Goal: Transaction & Acquisition: Purchase product/service

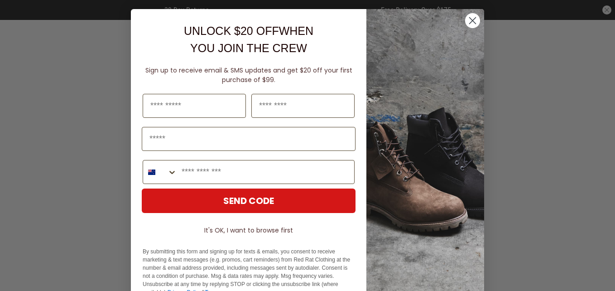
click at [466, 21] on circle "Close dialog" at bounding box center [472, 20] width 15 height 15
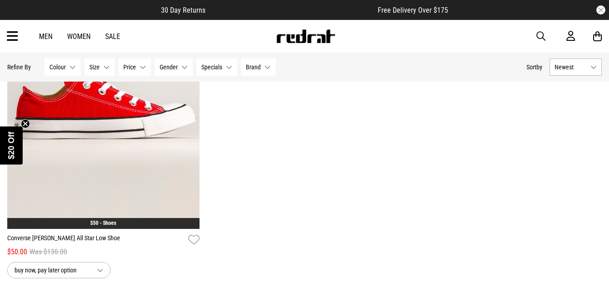
scroll to position [2536, 0]
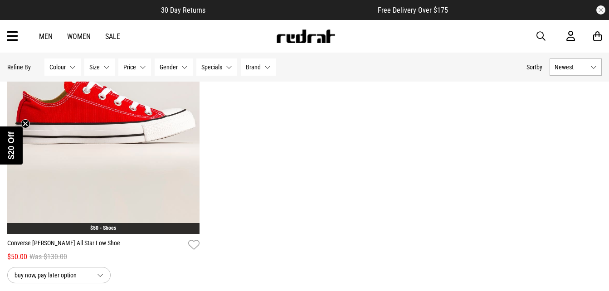
click at [114, 34] on link "Sale" at bounding box center [112, 36] width 15 height 9
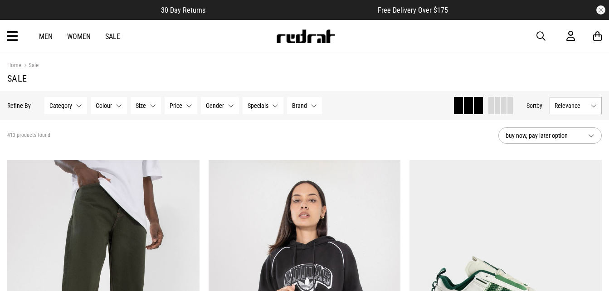
click at [569, 111] on button "Relevance" at bounding box center [575, 105] width 52 height 17
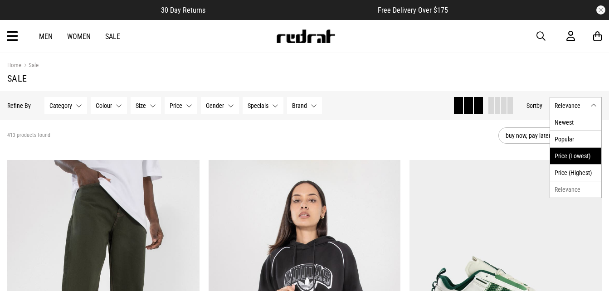
click at [576, 151] on li "Price (Lowest)" at bounding box center [575, 155] width 51 height 17
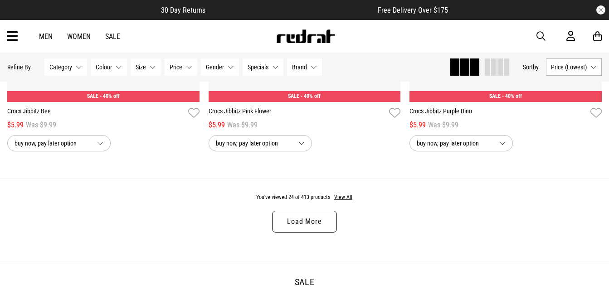
scroll to position [2675, 0]
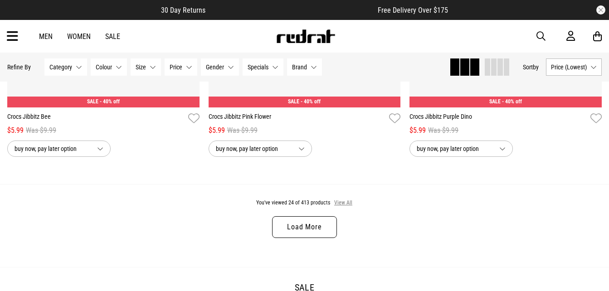
click at [343, 207] on button "View All" at bounding box center [343, 203] width 19 height 8
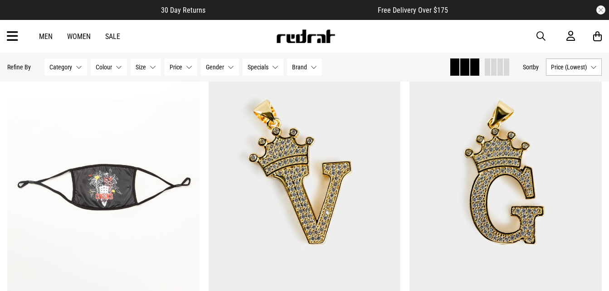
scroll to position [3170, 0]
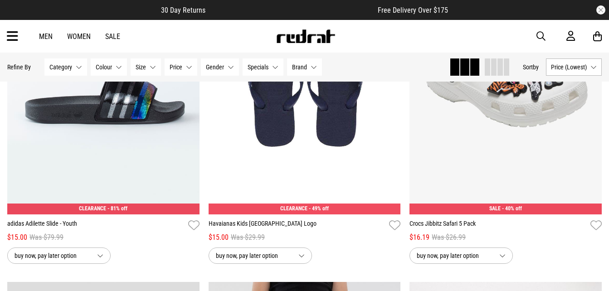
scroll to position [7257, 0]
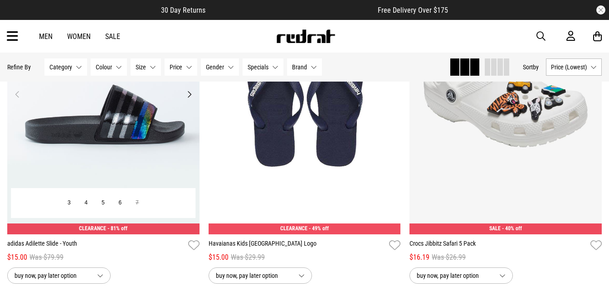
click at [193, 100] on button "Next" at bounding box center [189, 94] width 11 height 11
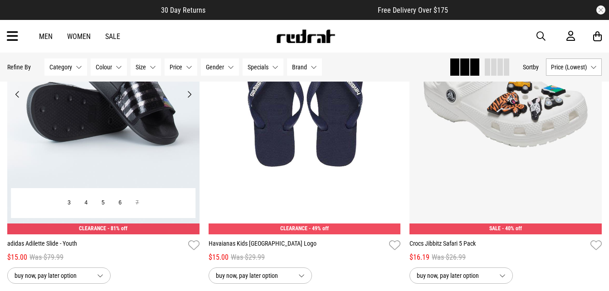
click at [193, 100] on button "Next" at bounding box center [189, 94] width 11 height 11
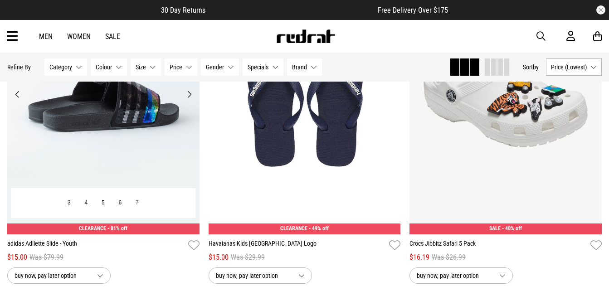
click at [193, 100] on button "Next" at bounding box center [189, 94] width 11 height 11
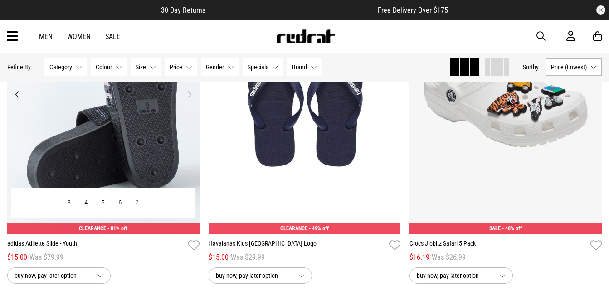
click at [193, 100] on button "Next" at bounding box center [189, 94] width 11 height 11
click at [188, 100] on button "Next" at bounding box center [189, 94] width 11 height 11
click at [18, 100] on button "Previous" at bounding box center [17, 94] width 11 height 11
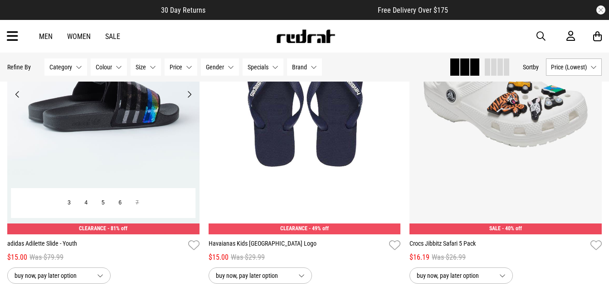
click at [18, 100] on button "Previous" at bounding box center [17, 94] width 11 height 11
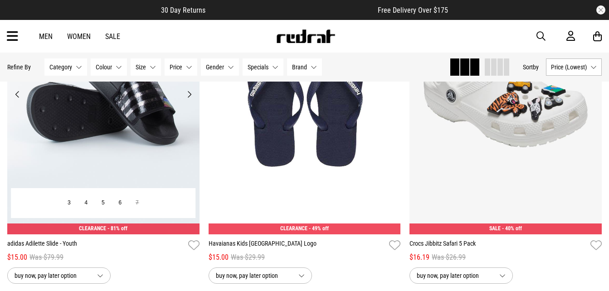
click at [18, 100] on button "Previous" at bounding box center [17, 94] width 11 height 11
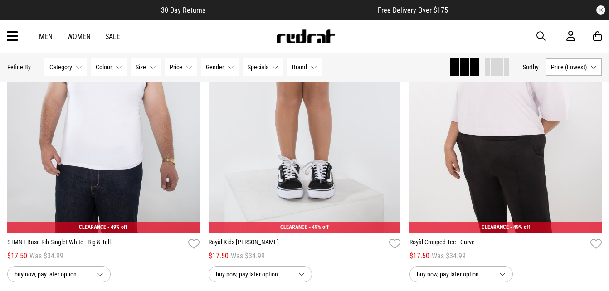
scroll to position [7613, 0]
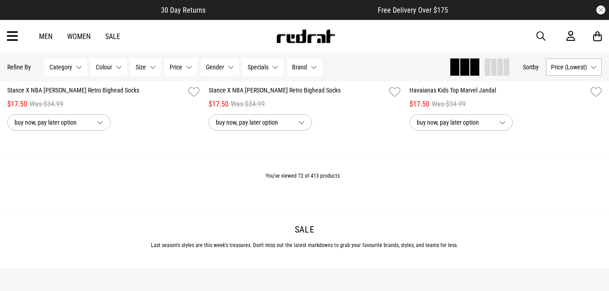
scroll to position [8091, 0]
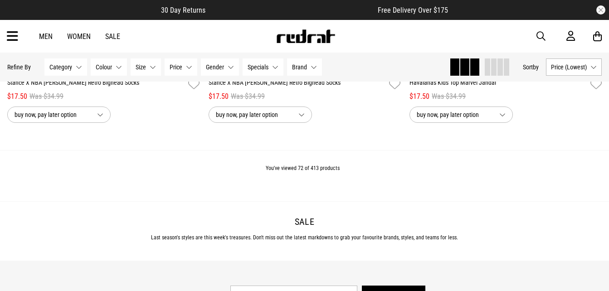
click at [319, 175] on div "You've viewed 72 of 413 products" at bounding box center [304, 175] width 609 height 51
click at [83, 35] on link "Women" at bounding box center [79, 36] width 24 height 9
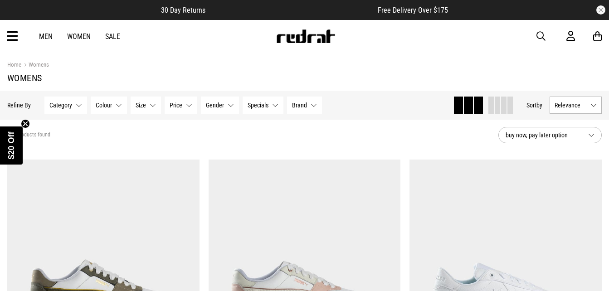
click at [69, 107] on span "Category" at bounding box center [60, 105] width 23 height 7
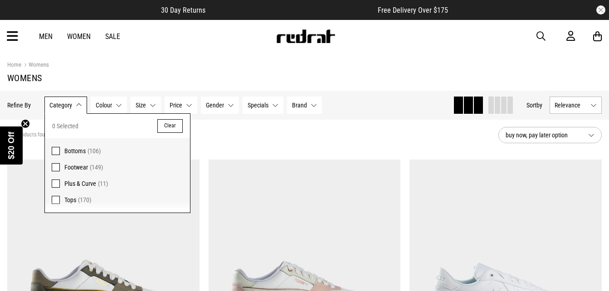
click at [69, 107] on span "Category" at bounding box center [60, 105] width 23 height 7
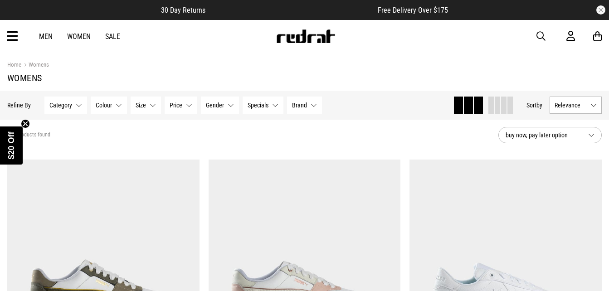
click at [269, 107] on button "Specials None selected" at bounding box center [262, 105] width 41 height 17
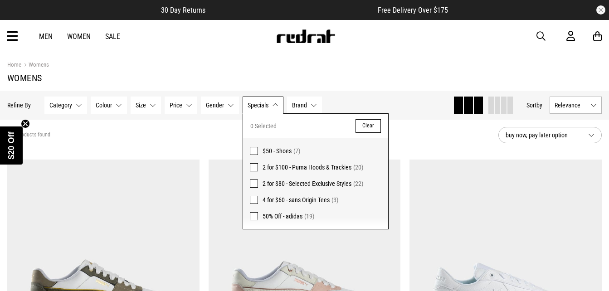
click at [256, 215] on span at bounding box center [254, 216] width 8 height 8
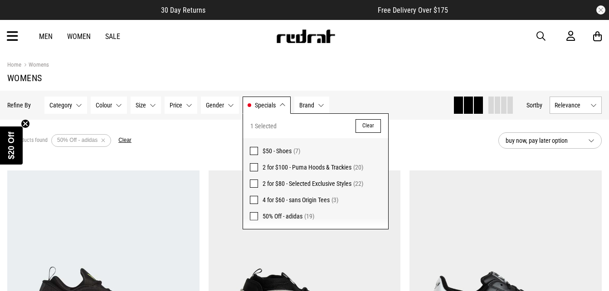
click at [254, 198] on span at bounding box center [254, 200] width 8 height 8
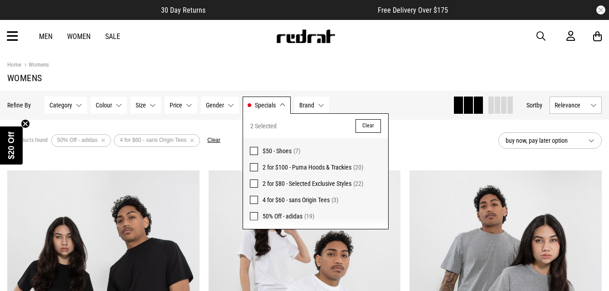
click at [277, 104] on button "Specials 50% Off - adidas, 4 for $60 - sans Origin Tees" at bounding box center [266, 105] width 48 height 17
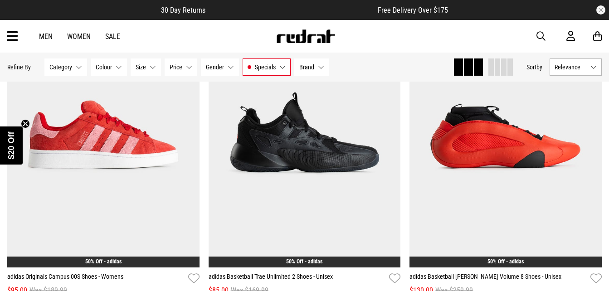
scroll to position [1536, 0]
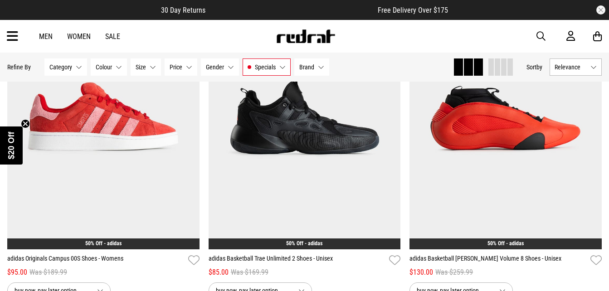
click at [596, 63] on button "Relevance" at bounding box center [575, 66] width 52 height 17
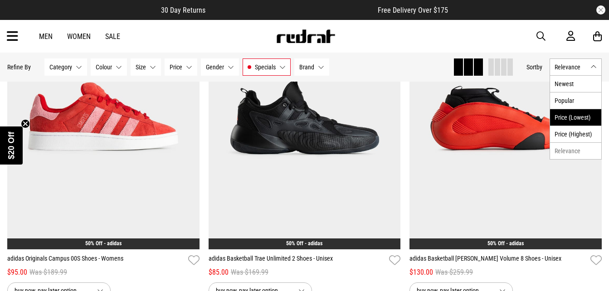
click at [572, 115] on li "Price (Lowest)" at bounding box center [575, 117] width 51 height 17
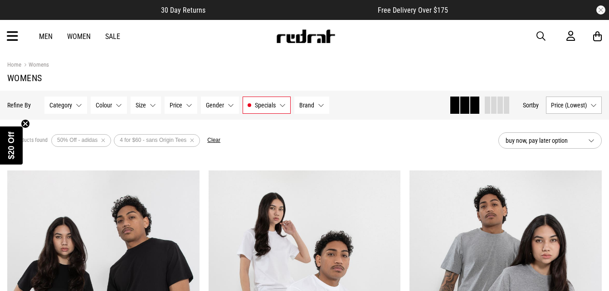
click at [564, 109] on span "Price (Lowest)" at bounding box center [569, 105] width 36 height 7
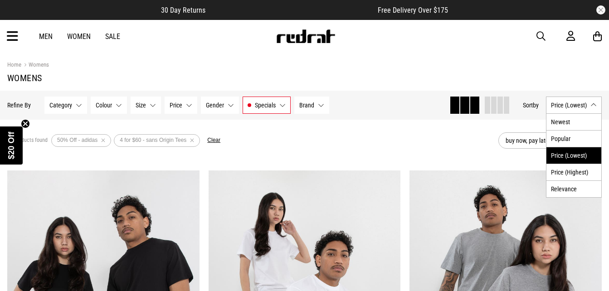
click at [569, 155] on li "Price (Lowest)" at bounding box center [573, 155] width 55 height 17
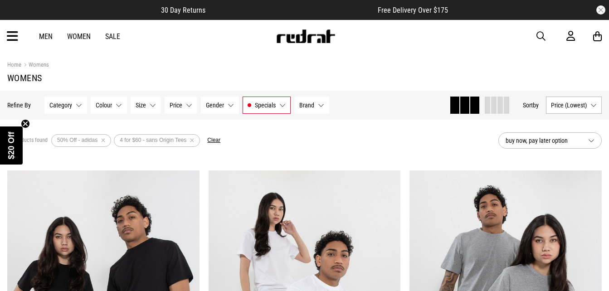
click at [568, 139] on span "buy now, pay later option" at bounding box center [542, 140] width 75 height 11
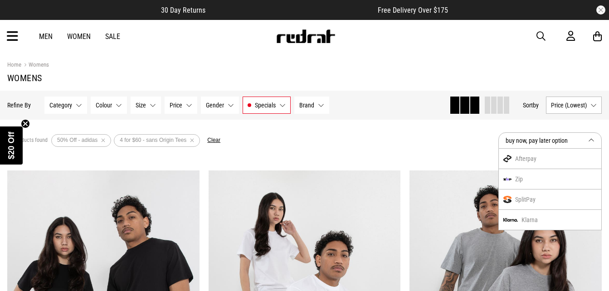
click at [568, 139] on span "buy now, pay later option" at bounding box center [542, 140] width 75 height 11
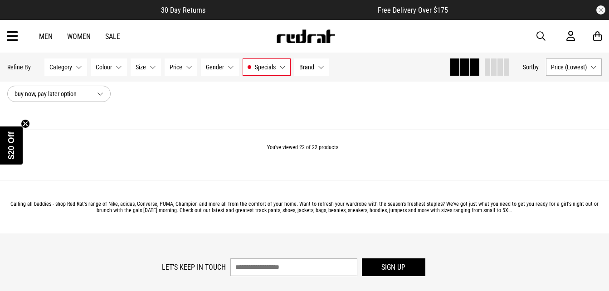
scroll to position [2795, 0]
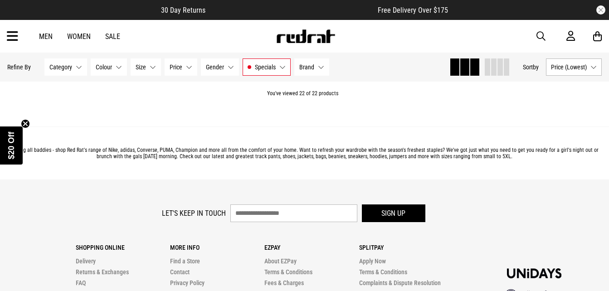
click at [17, 35] on icon at bounding box center [12, 36] width 11 height 15
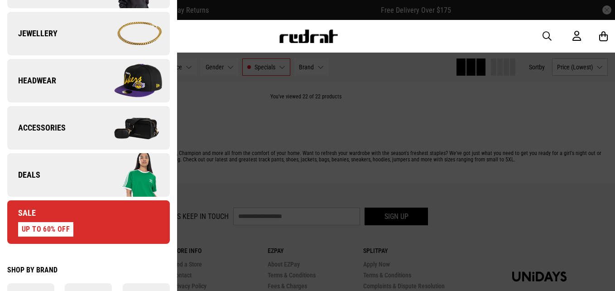
scroll to position [301, 0]
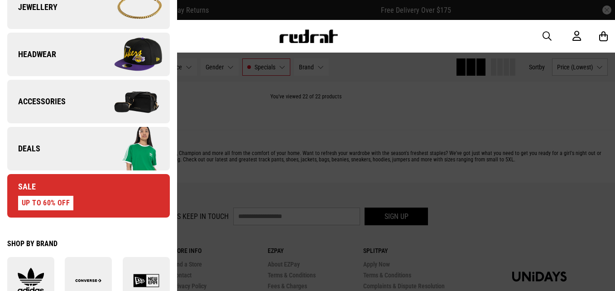
click at [107, 190] on link "Sale UP TO 60% OFF" at bounding box center [88, 196] width 163 height 44
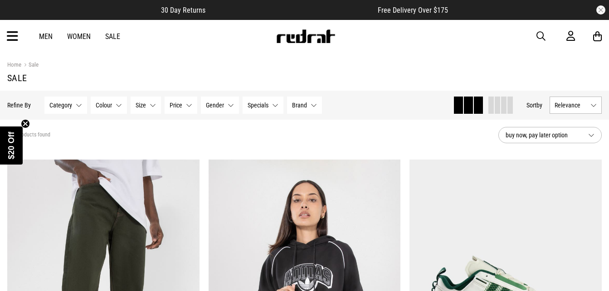
click at [595, 108] on button "Relevance" at bounding box center [575, 105] width 52 height 17
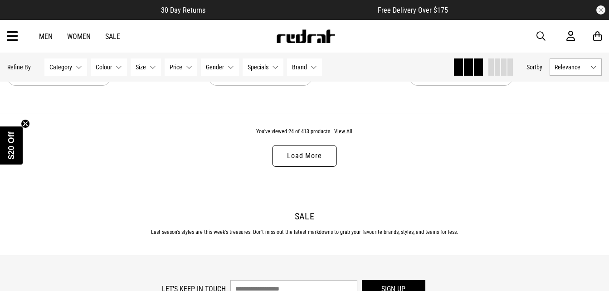
scroll to position [2791, 0]
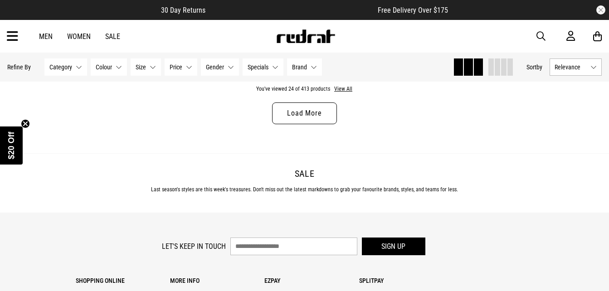
click at [310, 116] on link "Load More" at bounding box center [304, 113] width 64 height 22
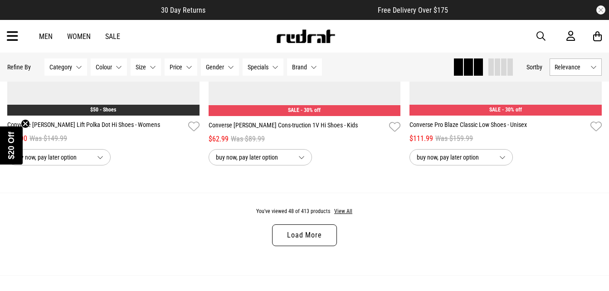
scroll to position [5419, 0]
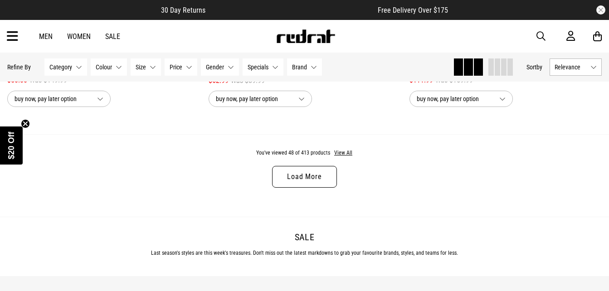
click at [299, 181] on link "Load More" at bounding box center [304, 177] width 64 height 22
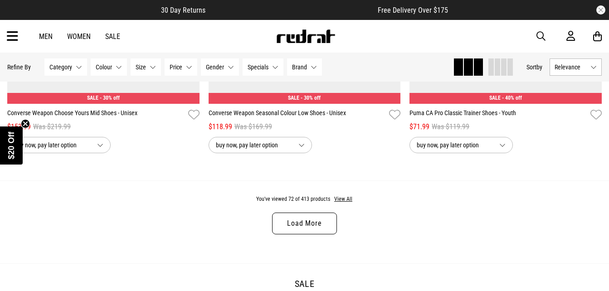
scroll to position [8065, 0]
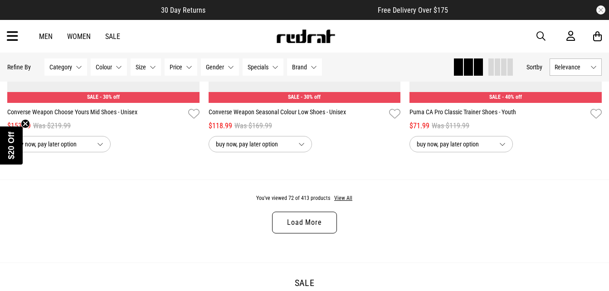
click at [317, 233] on link "Load More" at bounding box center [304, 223] width 64 height 22
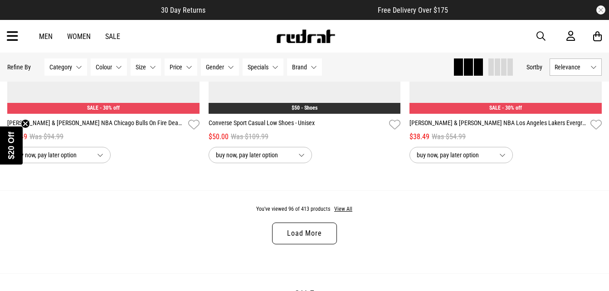
scroll to position [10748, 0]
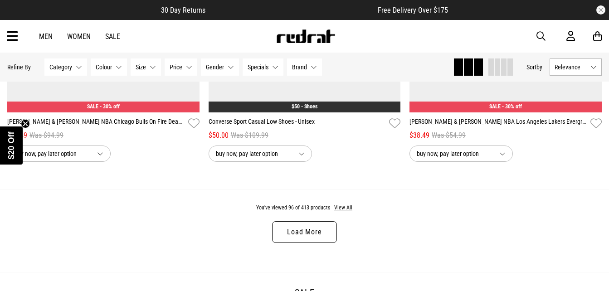
click at [316, 243] on link "Load More" at bounding box center [304, 232] width 64 height 22
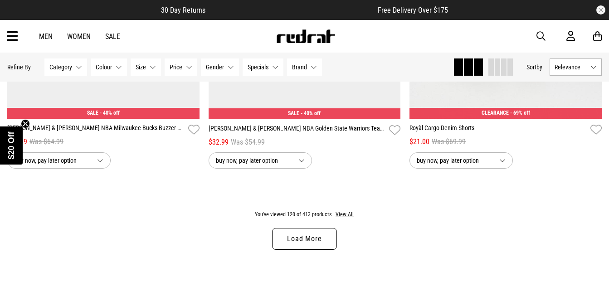
scroll to position [13449, 0]
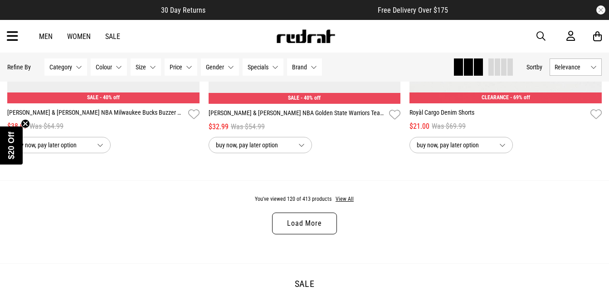
click at [323, 234] on link "Load More" at bounding box center [304, 224] width 64 height 22
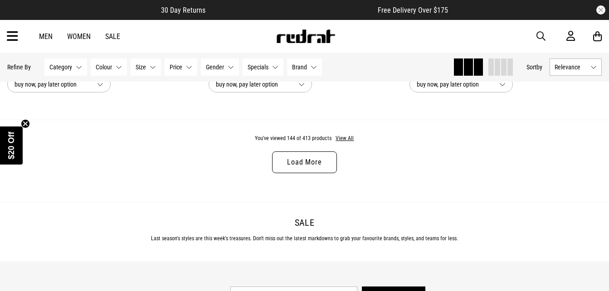
scroll to position [16222, 0]
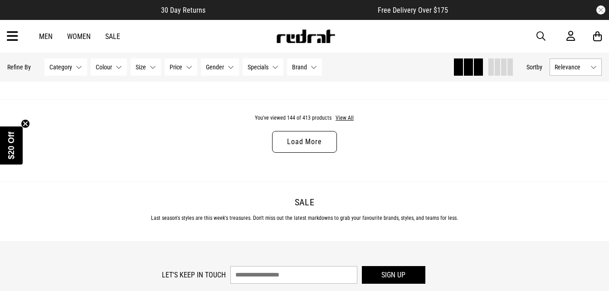
click at [321, 153] on link "Load More" at bounding box center [304, 142] width 64 height 22
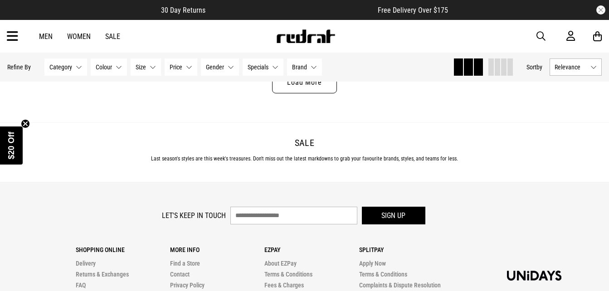
scroll to position [18977, 0]
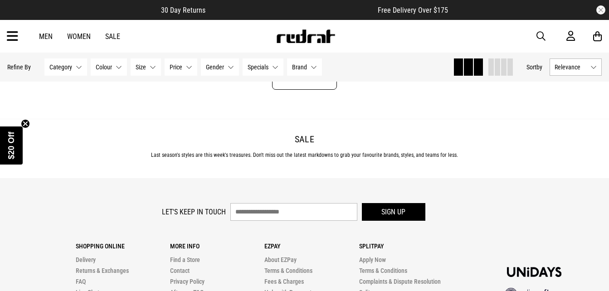
click at [309, 90] on link "Load More" at bounding box center [304, 79] width 64 height 22
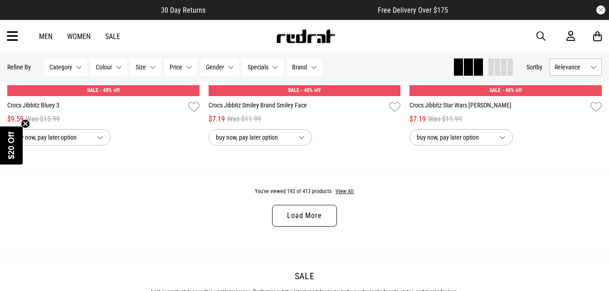
scroll to position [21533, 0]
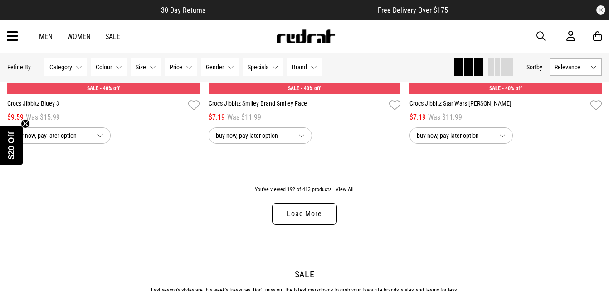
click at [301, 225] on link "Load More" at bounding box center [304, 214] width 64 height 22
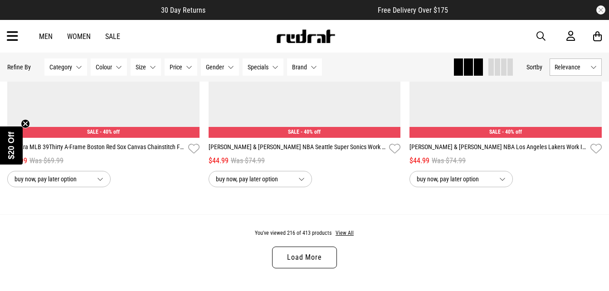
scroll to position [24198, 0]
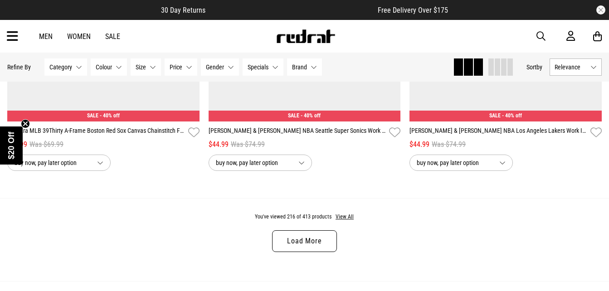
click at [306, 252] on link "Load More" at bounding box center [304, 241] width 64 height 22
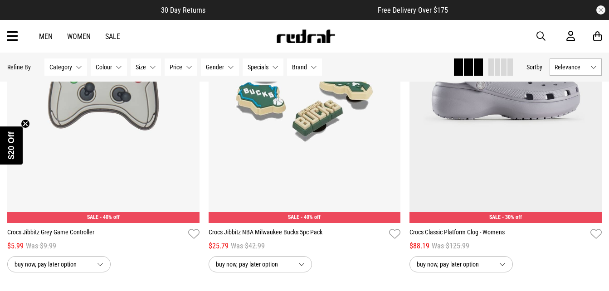
scroll to position [26917, 0]
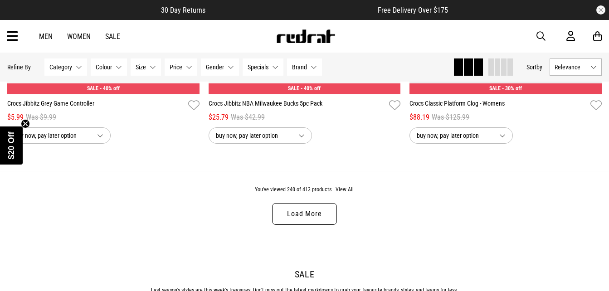
click at [310, 225] on link "Load More" at bounding box center [304, 214] width 64 height 22
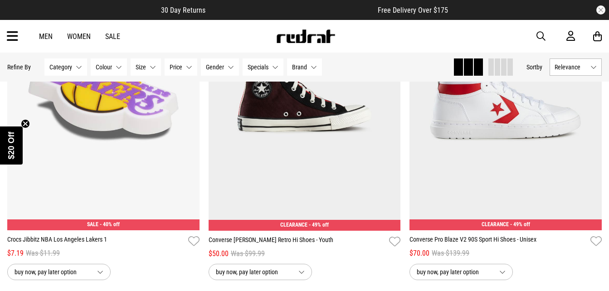
scroll to position [29491, 0]
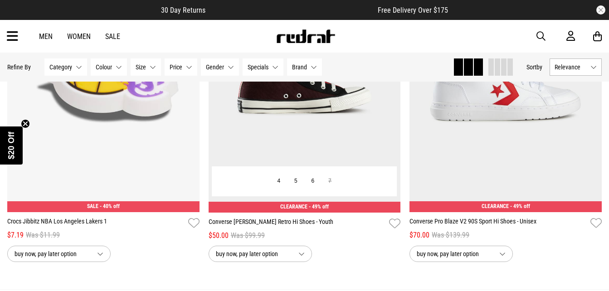
click at [388, 78] on button "Next" at bounding box center [389, 72] width 11 height 11
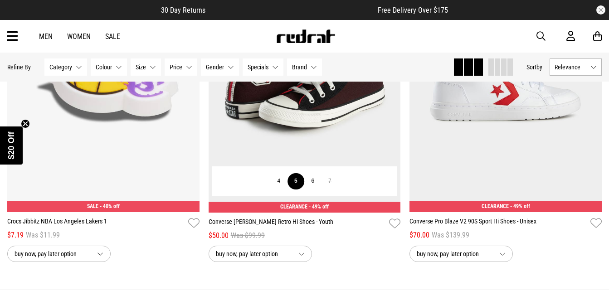
click at [294, 189] on button "5" at bounding box center [295, 181] width 17 height 16
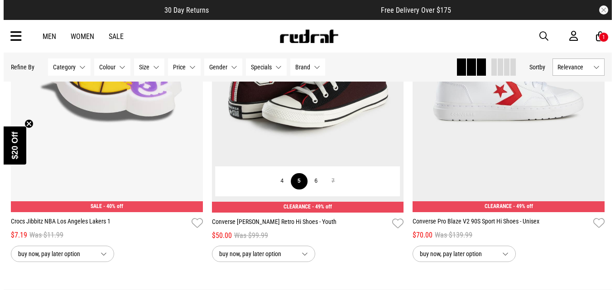
scroll to position [29747, 0]
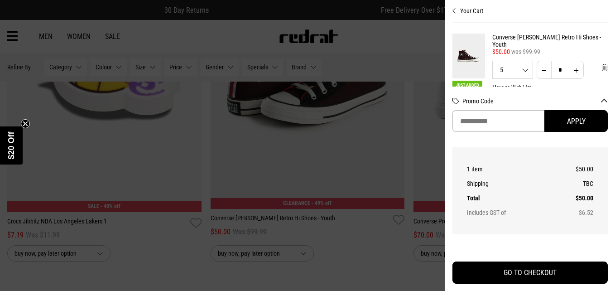
click at [482, 11] on button "Your Cart" at bounding box center [530, 7] width 155 height 15
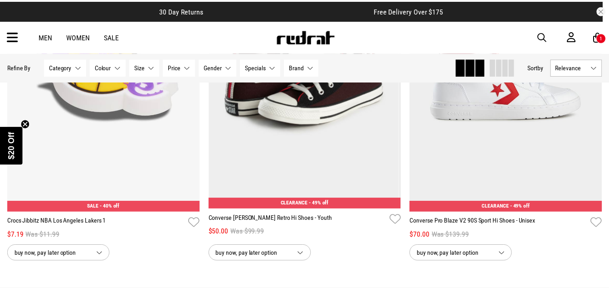
scroll to position [29491, 0]
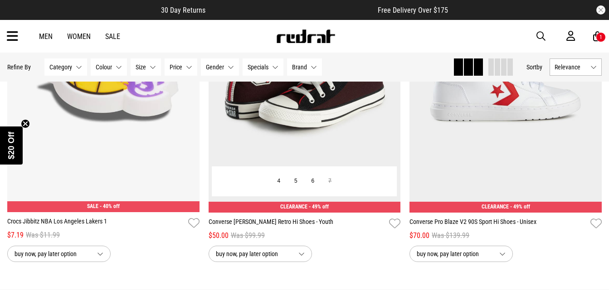
click at [287, 146] on img at bounding box center [304, 77] width 192 height 269
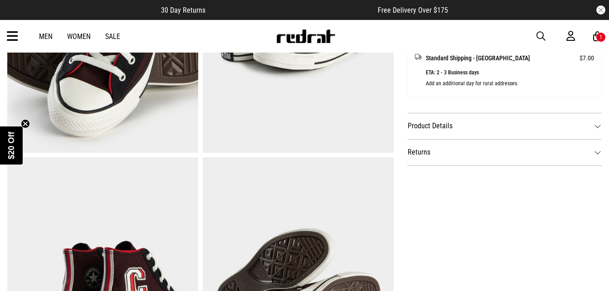
scroll to position [473, 0]
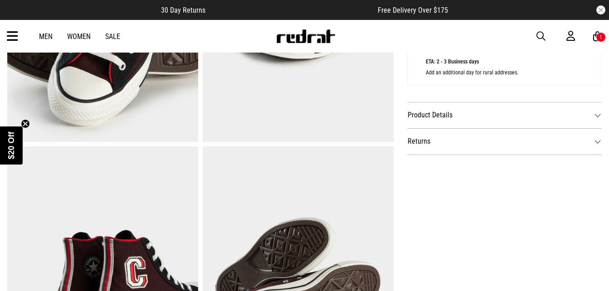
click at [599, 115] on dt "Product Details" at bounding box center [504, 115] width 194 height 26
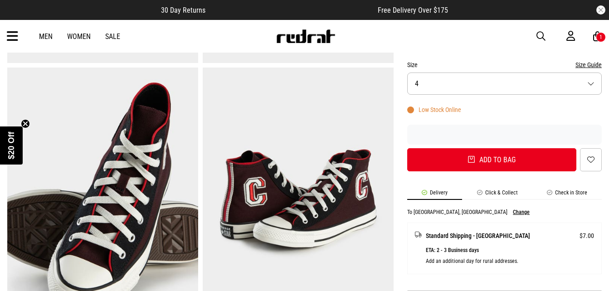
scroll to position [271, 0]
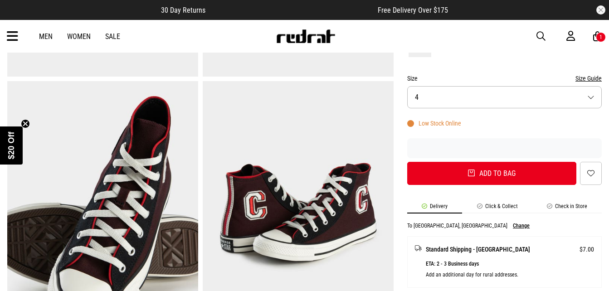
click at [580, 77] on button "Size Guide" at bounding box center [588, 78] width 26 height 11
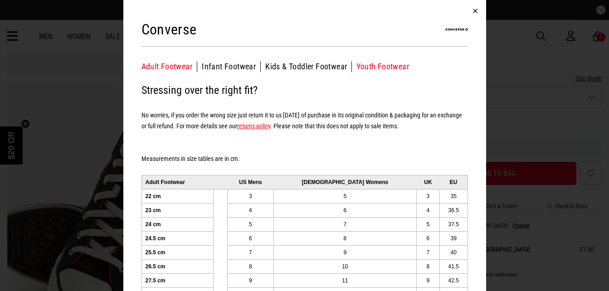
click at [375, 65] on button "Youth Footwear" at bounding box center [382, 66] width 53 height 11
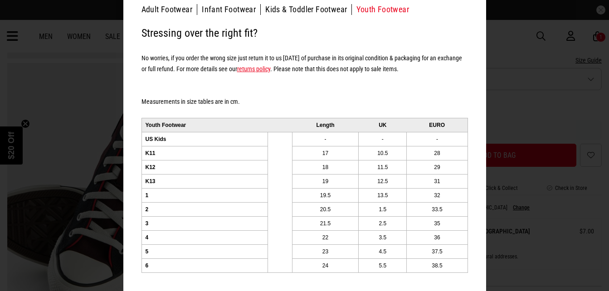
scroll to position [0, 0]
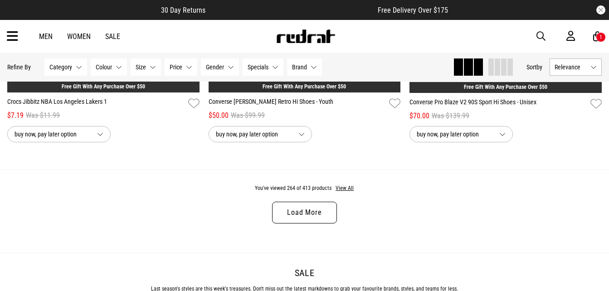
scroll to position [2759, 0]
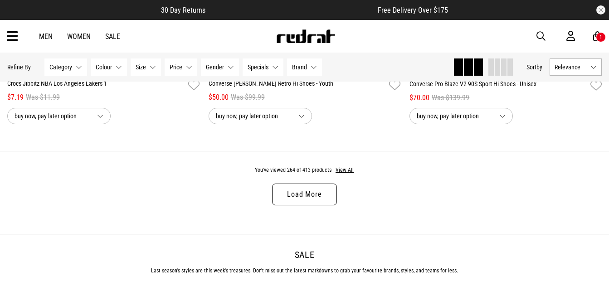
click at [312, 199] on link "Load More" at bounding box center [304, 195] width 64 height 22
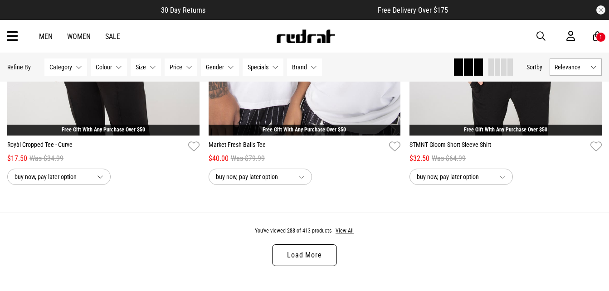
scroll to position [5407, 0]
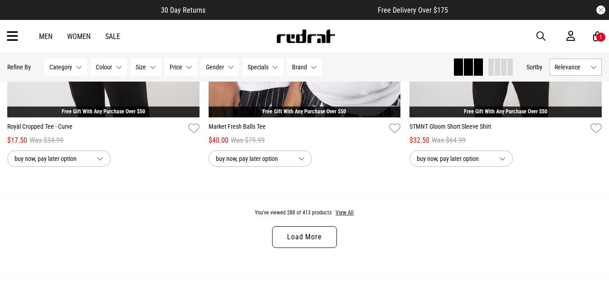
click at [317, 241] on link "Load More" at bounding box center [304, 237] width 64 height 22
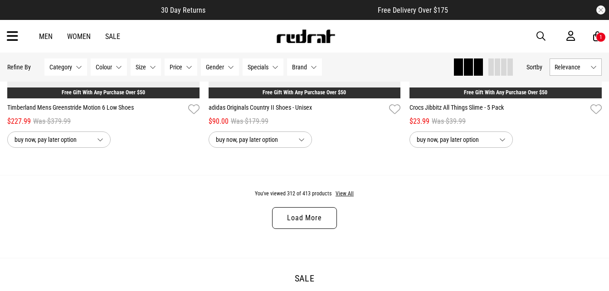
scroll to position [8136, 0]
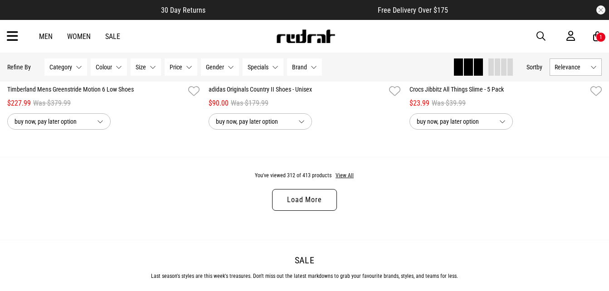
click at [309, 211] on link "Load More" at bounding box center [304, 200] width 64 height 22
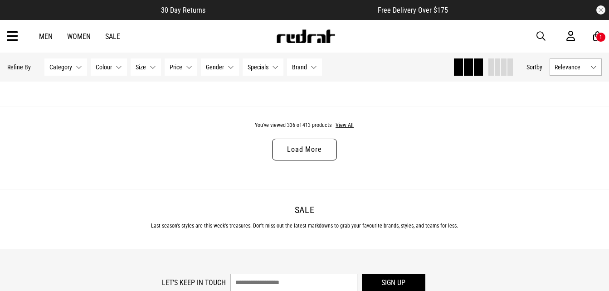
scroll to position [10895, 0]
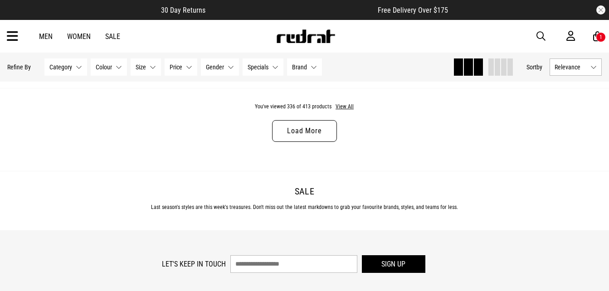
click at [288, 142] on link "Load More" at bounding box center [304, 131] width 64 height 22
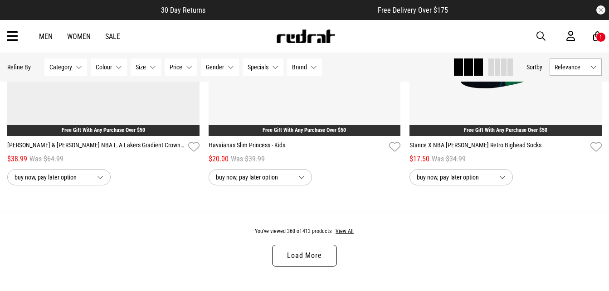
scroll to position [13488, 0]
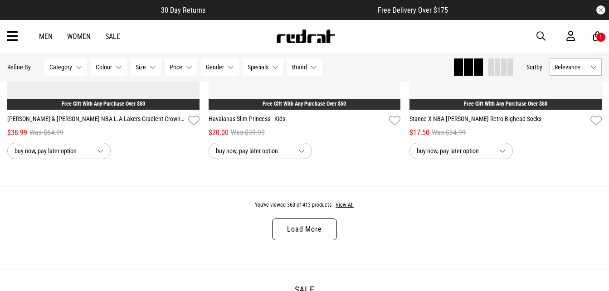
click at [297, 240] on link "Load More" at bounding box center [304, 229] width 64 height 22
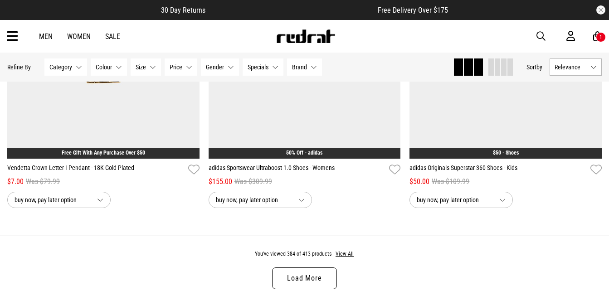
scroll to position [16158, 0]
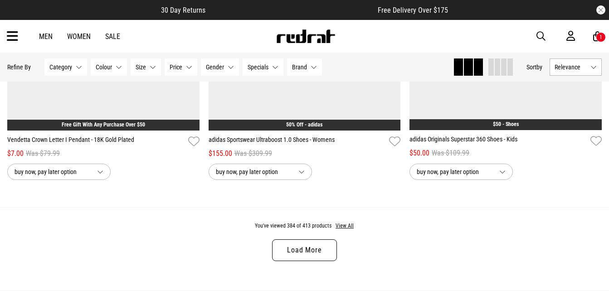
click at [9, 38] on icon at bounding box center [12, 36] width 11 height 15
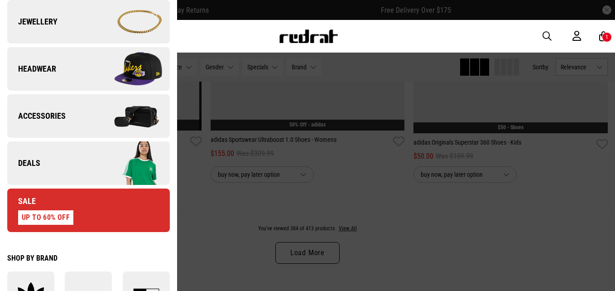
scroll to position [232, 0]
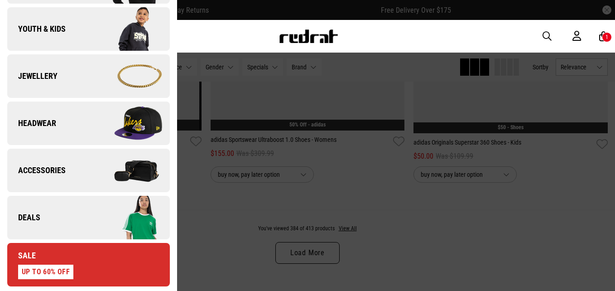
click at [296, 39] on img at bounding box center [309, 36] width 60 height 14
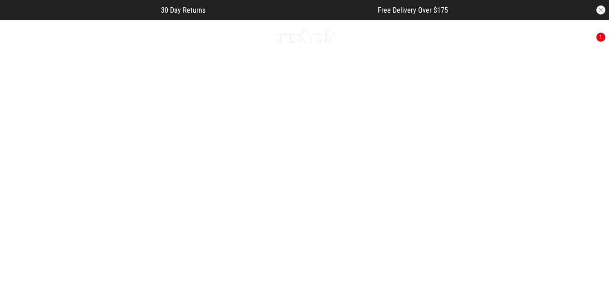
click at [395, 134] on link "1 / 2" at bounding box center [304, 171] width 609 height 305
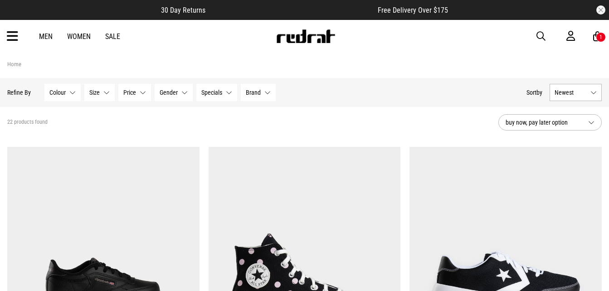
click at [591, 94] on button "Newest" at bounding box center [575, 92] width 52 height 17
click at [588, 91] on button "Newest" at bounding box center [575, 92] width 52 height 17
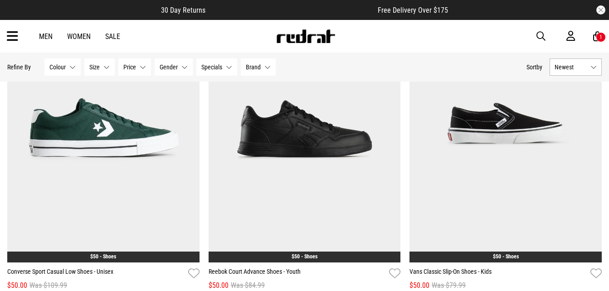
scroll to position [833, 0]
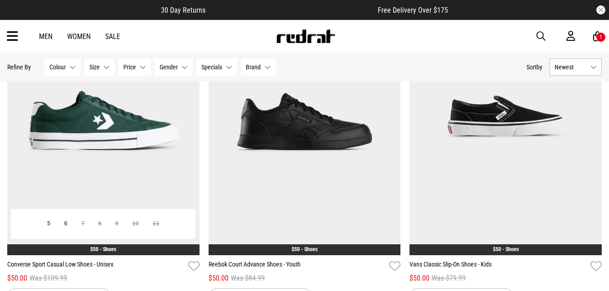
click at [116, 151] on img at bounding box center [103, 120] width 192 height 269
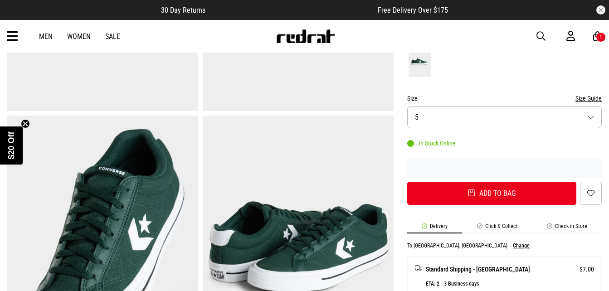
scroll to position [266, 0]
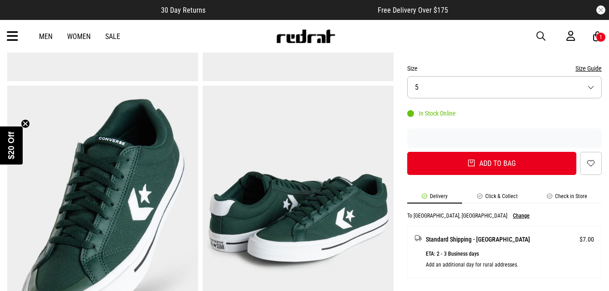
click at [590, 89] on button "Size 5" at bounding box center [504, 87] width 194 height 22
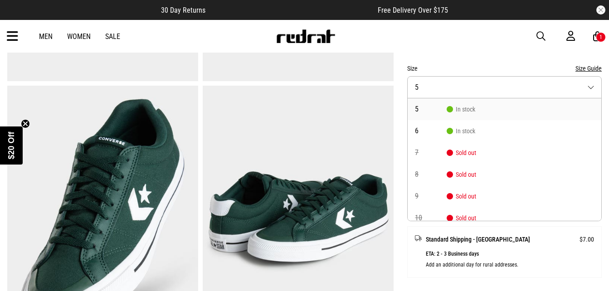
click at [566, 68] on div "Size Size Guide" at bounding box center [504, 68] width 194 height 11
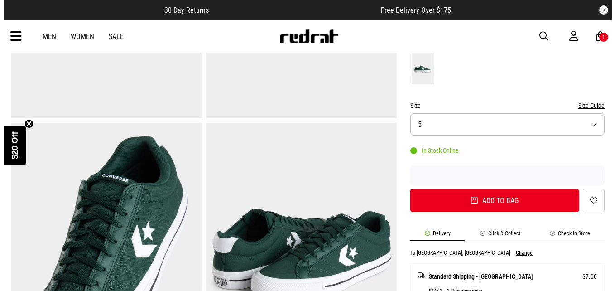
scroll to position [219, 0]
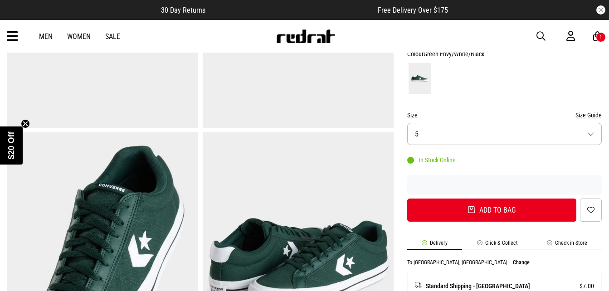
click at [587, 112] on button "Size Guide" at bounding box center [588, 115] width 26 height 11
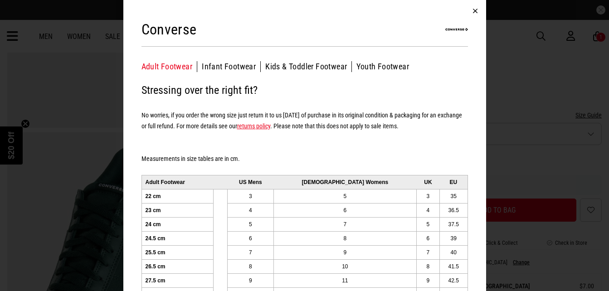
click at [469, 11] on button "button" at bounding box center [475, 11] width 22 height 22
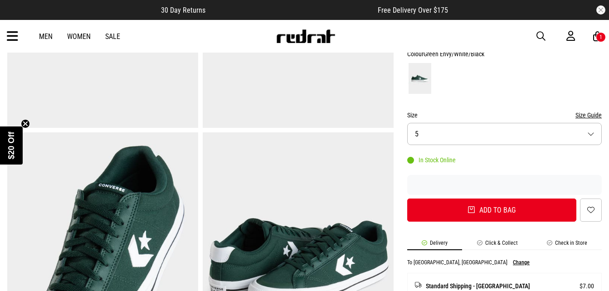
click at [602, 37] on div "1" at bounding box center [600, 37] width 10 height 10
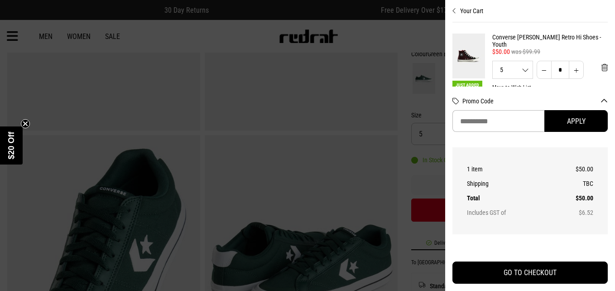
click at [464, 59] on img at bounding box center [469, 56] width 33 height 45
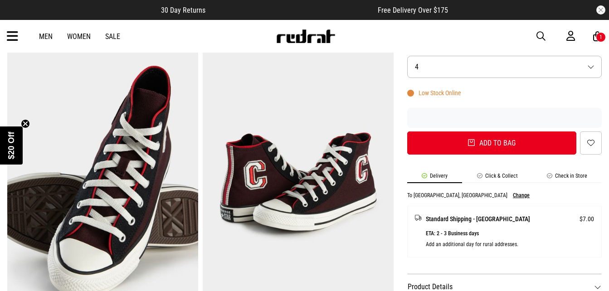
scroll to position [308, 0]
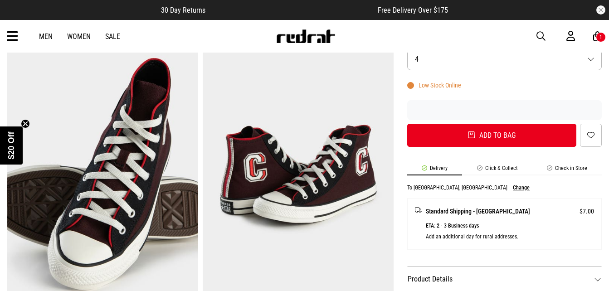
click at [10, 30] on icon at bounding box center [12, 36] width 11 height 15
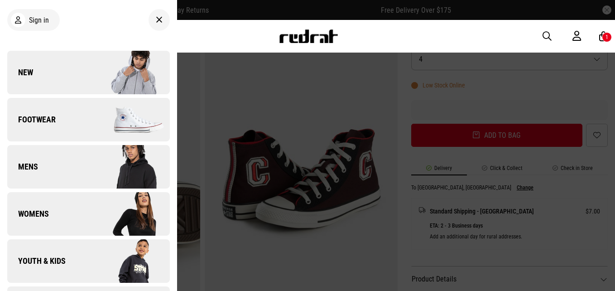
click at [149, 24] on div at bounding box center [159, 20] width 21 height 22
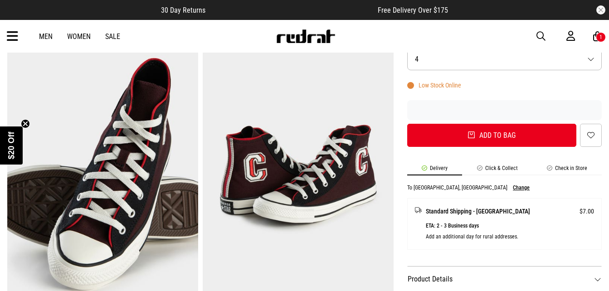
click at [296, 37] on img at bounding box center [306, 36] width 60 height 14
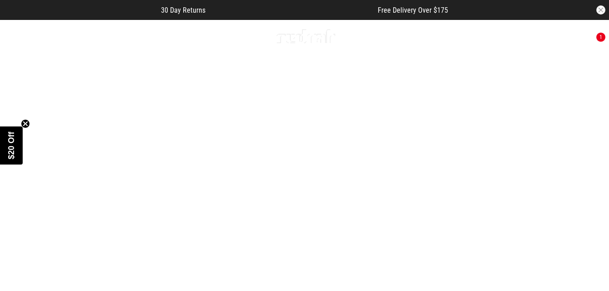
click at [276, 255] on link "1 / 2" at bounding box center [304, 171] width 609 height 305
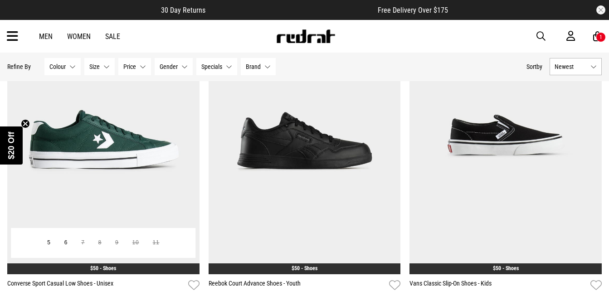
click at [92, 163] on img at bounding box center [103, 139] width 192 height 269
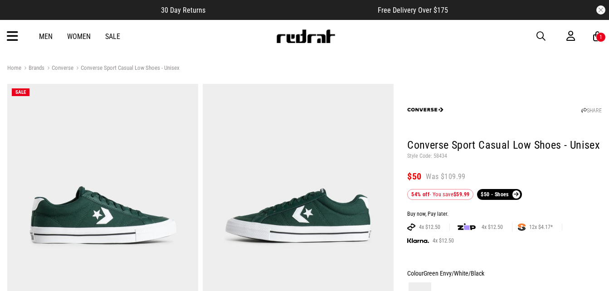
click at [324, 209] on img at bounding box center [298, 215] width 191 height 263
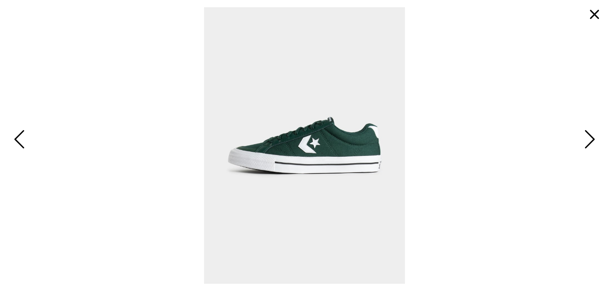
click at [590, 22] on button "button" at bounding box center [594, 15] width 22 height 22
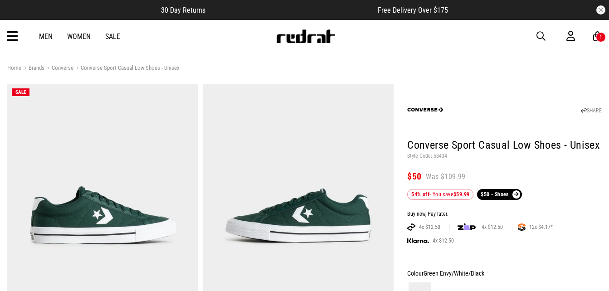
click at [297, 41] on img at bounding box center [306, 36] width 60 height 14
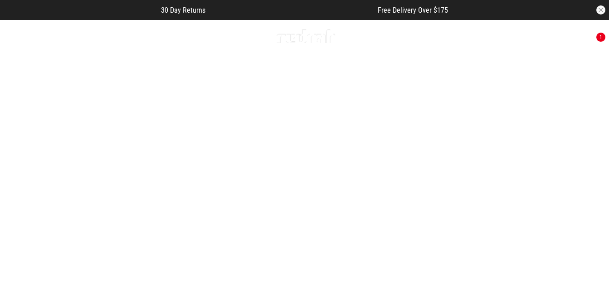
click at [286, 137] on link "1 / 2" at bounding box center [304, 171] width 609 height 305
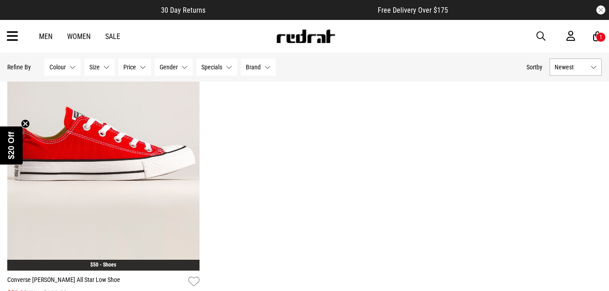
scroll to position [2521, 0]
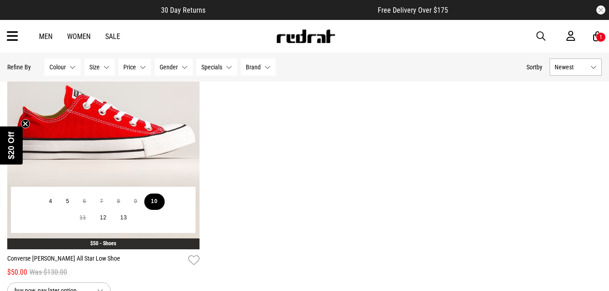
click at [150, 207] on button "10" at bounding box center [154, 201] width 20 height 16
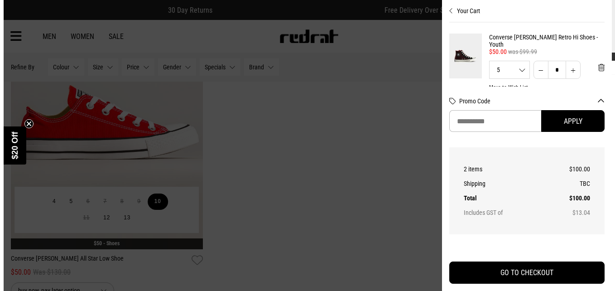
scroll to position [2546, 0]
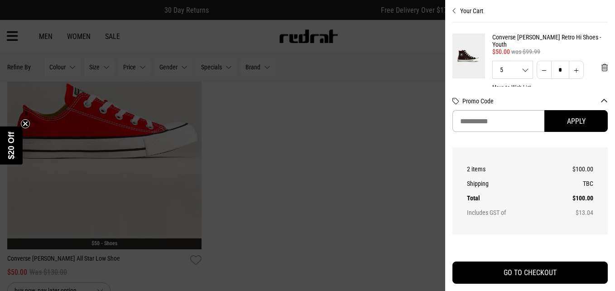
click at [465, 9] on button "Your Cart" at bounding box center [530, 7] width 155 height 15
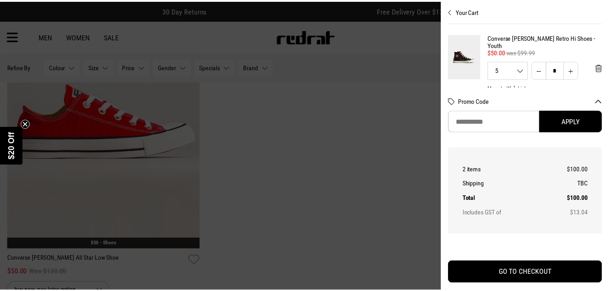
scroll to position [2521, 0]
